Goal: Navigation & Orientation: Find specific page/section

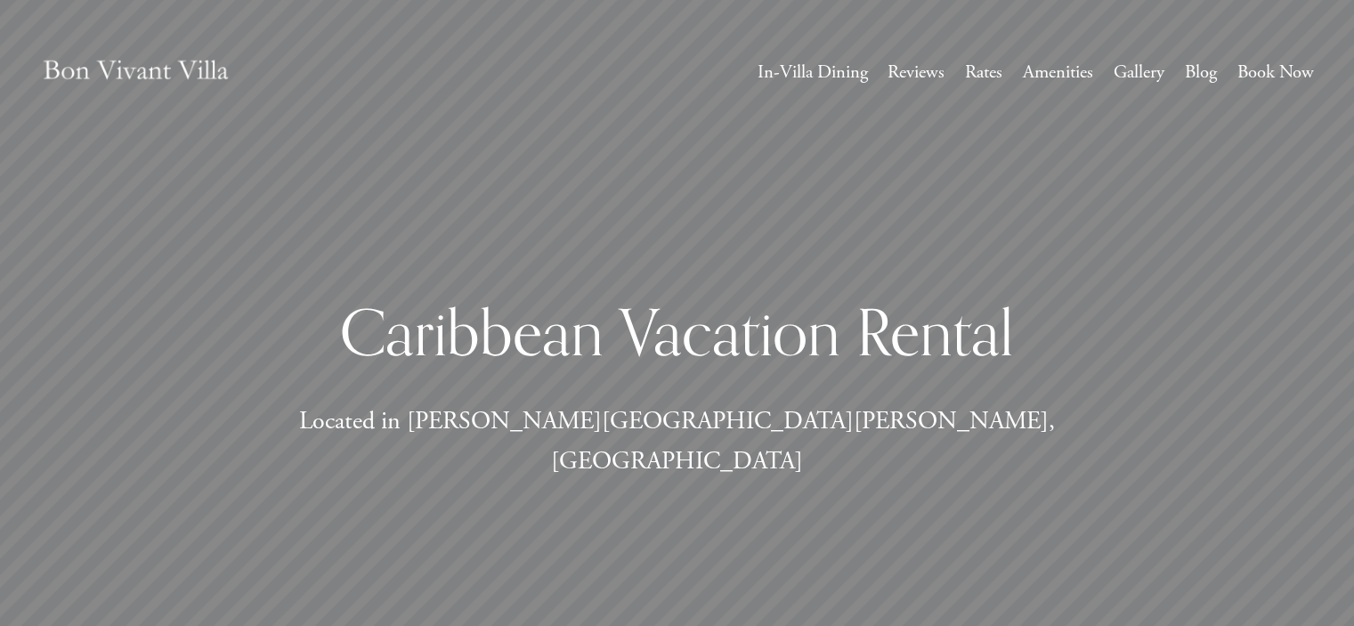
click at [965, 67] on link "Rates" at bounding box center [983, 72] width 37 height 33
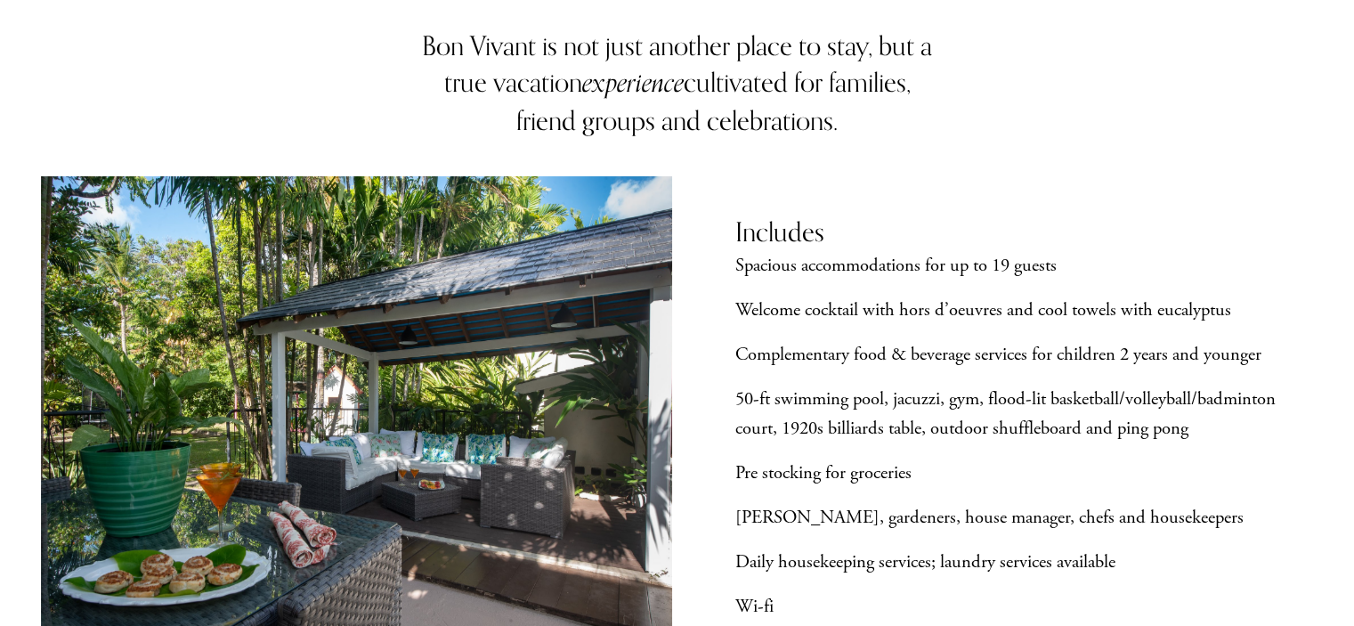
scroll to position [6, 0]
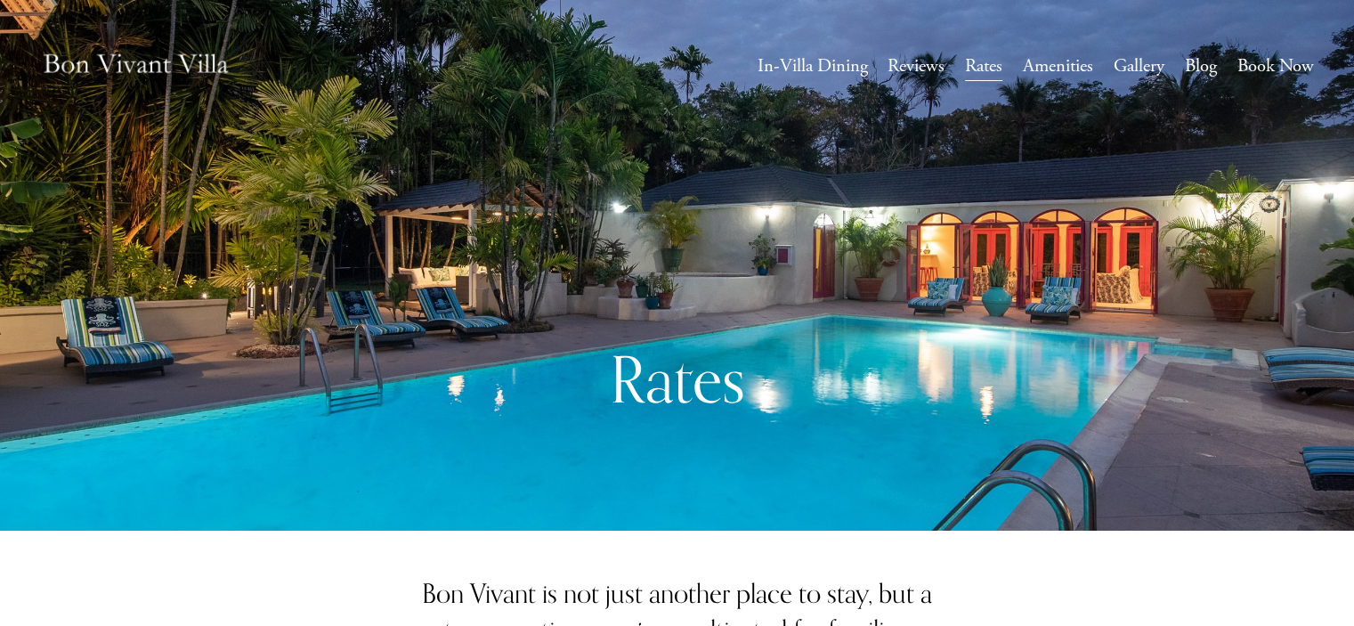
click at [1032, 62] on link "Amenities" at bounding box center [1058, 66] width 70 height 33
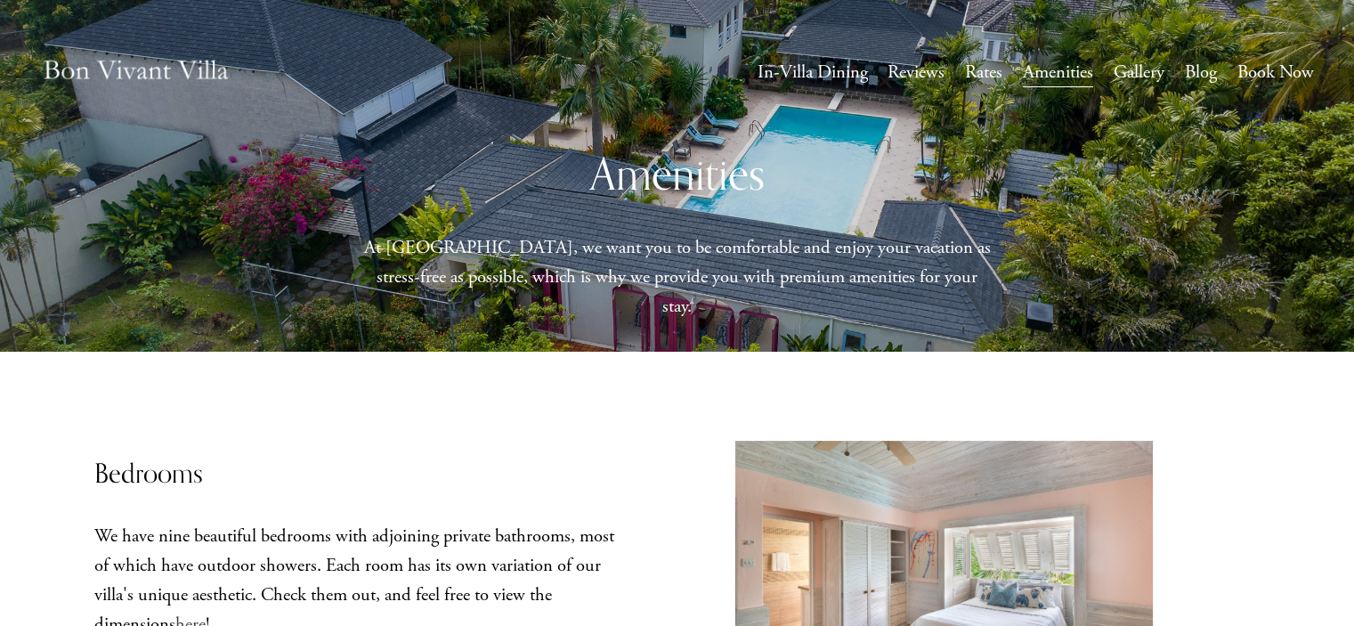
click at [182, 67] on img at bounding box center [136, 72] width 190 height 63
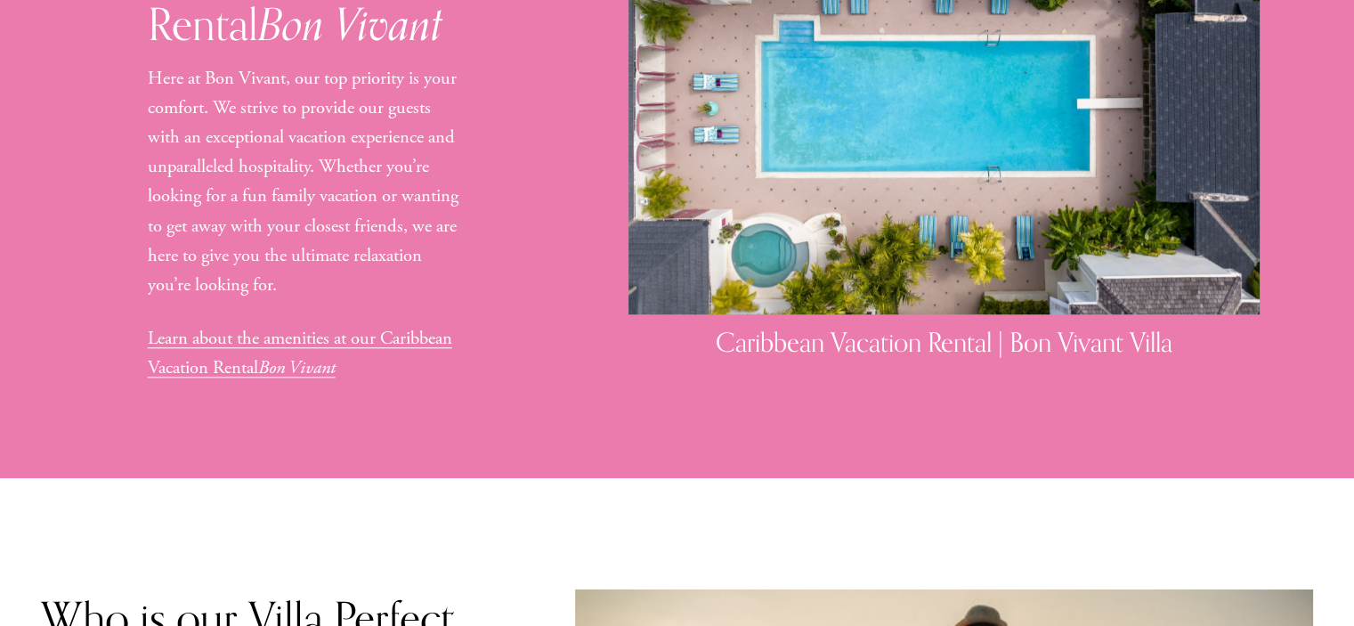
scroll to position [3103, 0]
